Goal: Task Accomplishment & Management: Complete application form

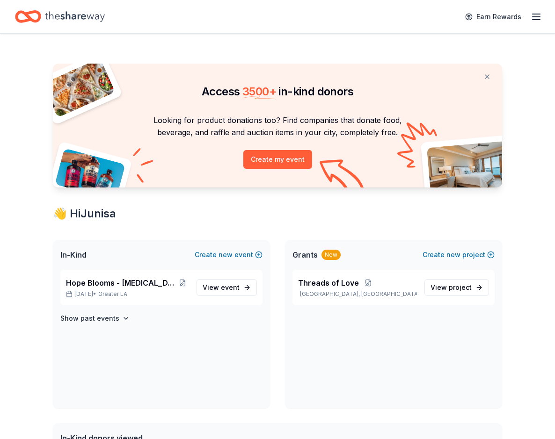
click at [533, 14] on line "button" at bounding box center [536, 14] width 7 height 0
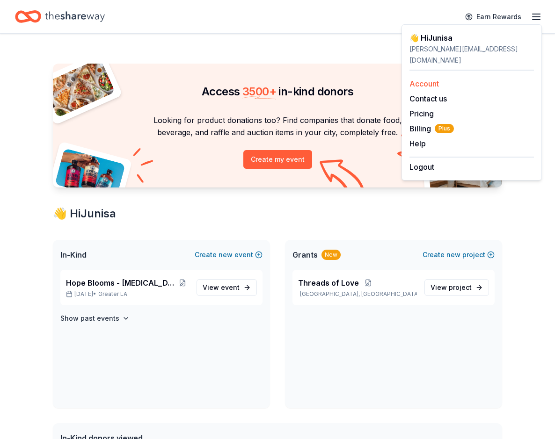
click at [429, 79] on link "Account" at bounding box center [424, 83] width 29 height 9
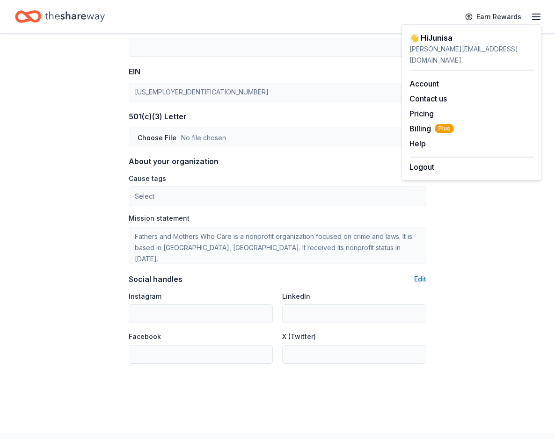
scroll to position [421, 0]
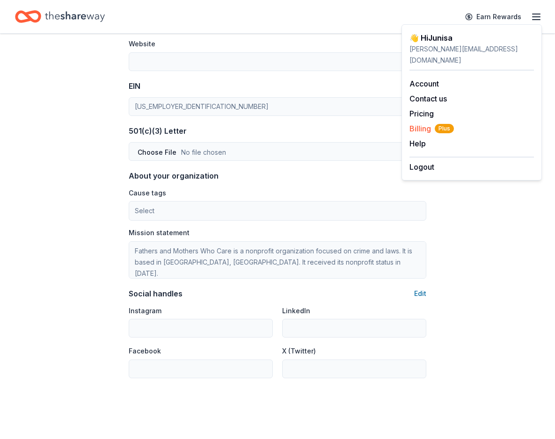
click at [422, 123] on span "Billing Plus" at bounding box center [432, 128] width 44 height 11
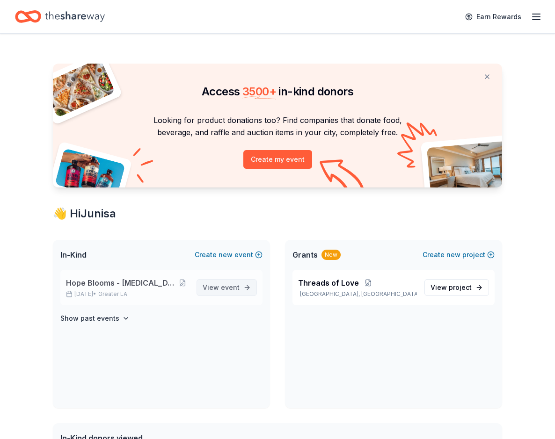
click at [228, 292] on span "View event" at bounding box center [221, 287] width 37 height 11
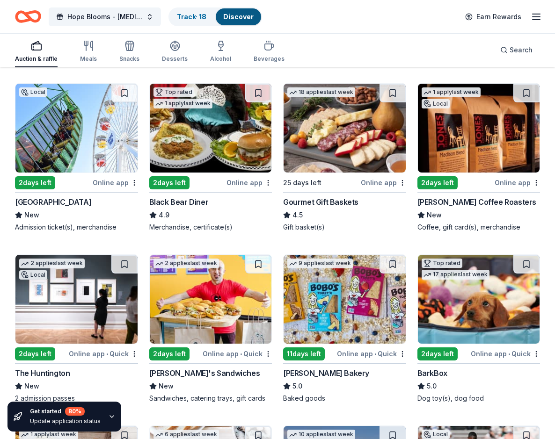
scroll to position [801, 0]
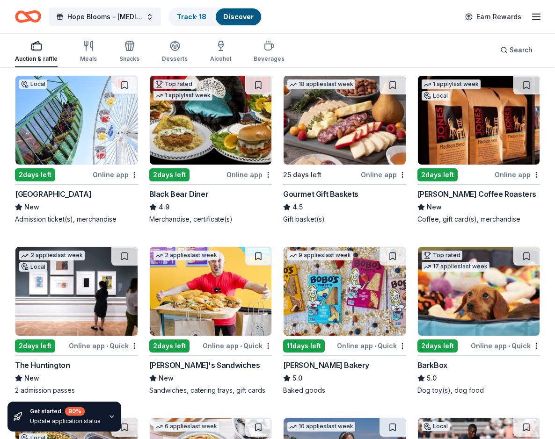
click at [498, 140] on img at bounding box center [479, 120] width 122 height 89
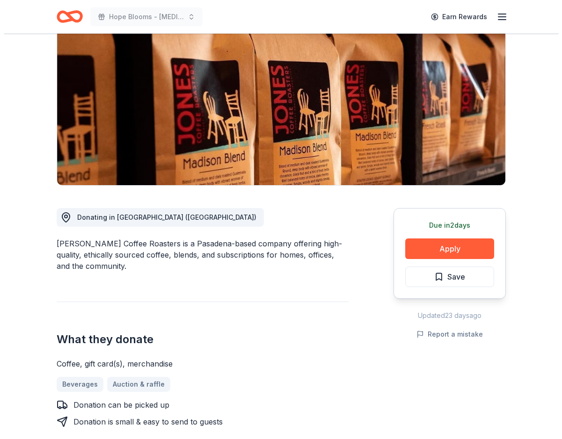
scroll to position [140, 0]
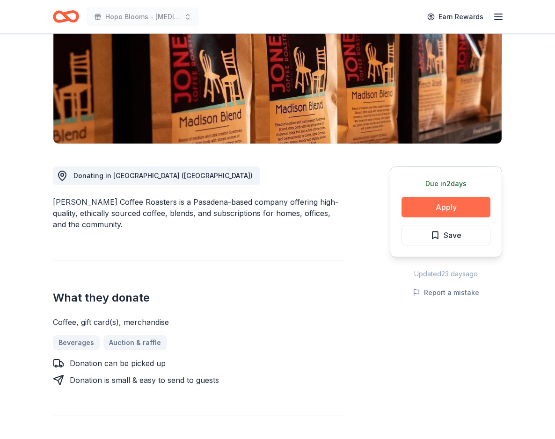
click at [455, 208] on button "Apply" at bounding box center [446, 207] width 89 height 21
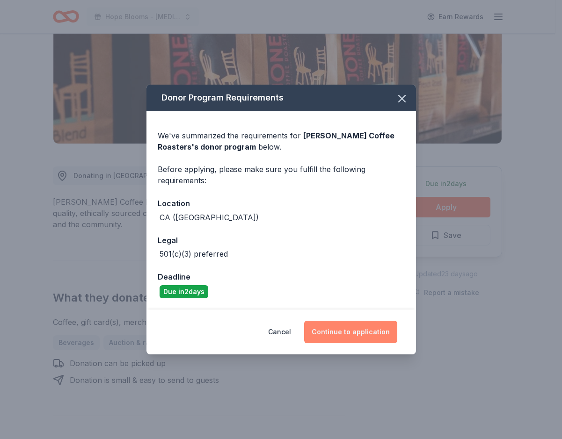
click at [359, 324] on button "Continue to application" at bounding box center [350, 332] width 93 height 22
